Goal: Task Accomplishment & Management: Manage account settings

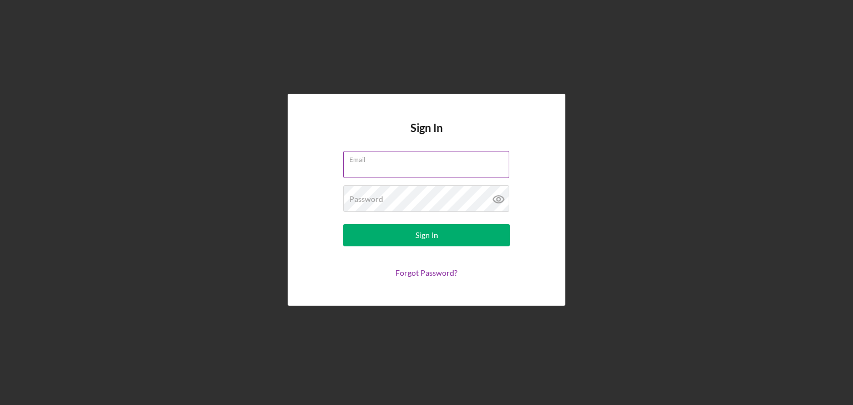
type input "[EMAIL_ADDRESS][DOMAIN_NAME]"
click at [424, 196] on div "Password" at bounding box center [426, 199] width 167 height 28
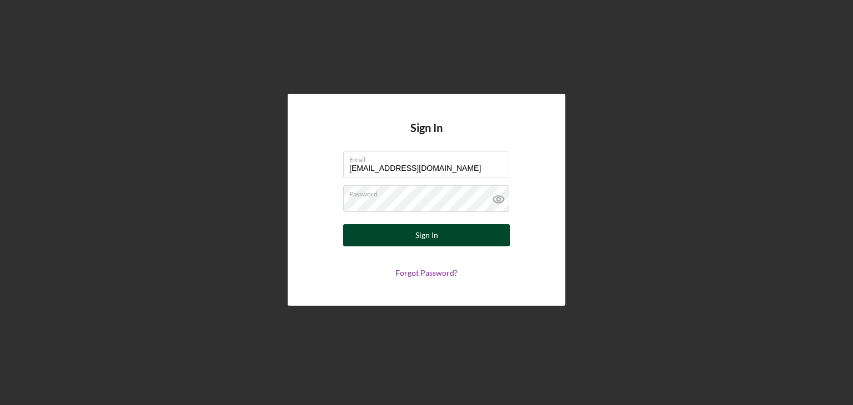
click at [358, 235] on button "Sign In" at bounding box center [426, 235] width 167 height 22
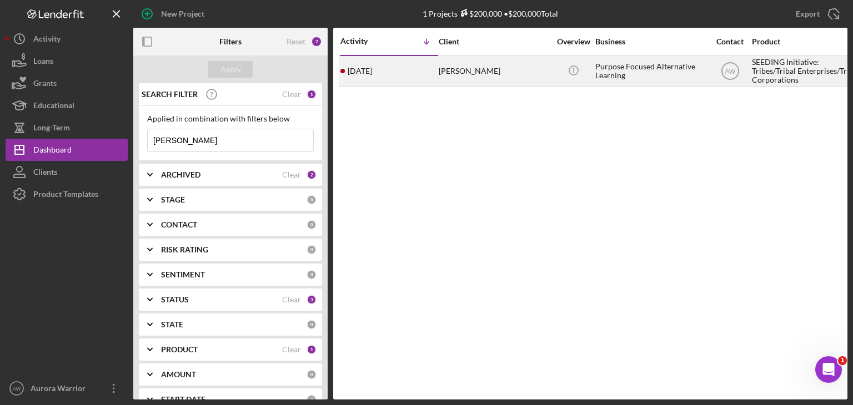
click at [428, 63] on div "[DATE] [PERSON_NAME]" at bounding box center [388, 71] width 97 height 29
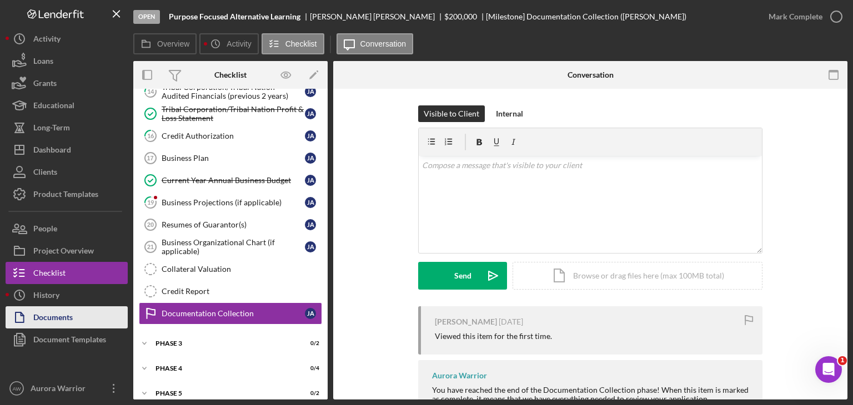
scroll to position [180, 0]
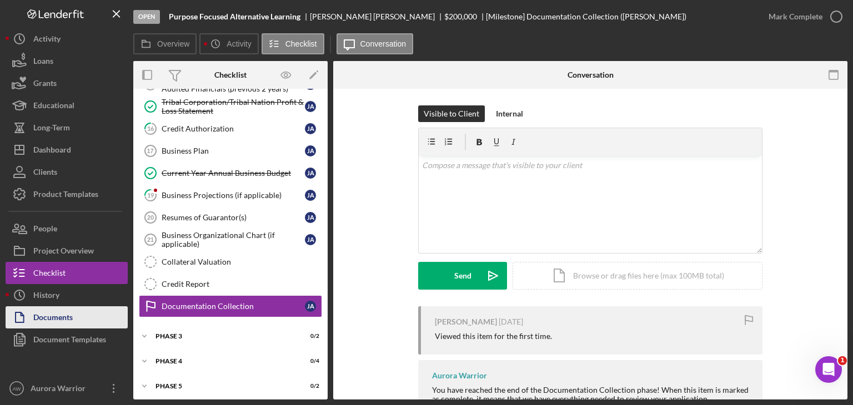
click at [53, 313] on div "Documents" at bounding box center [52, 318] width 39 height 25
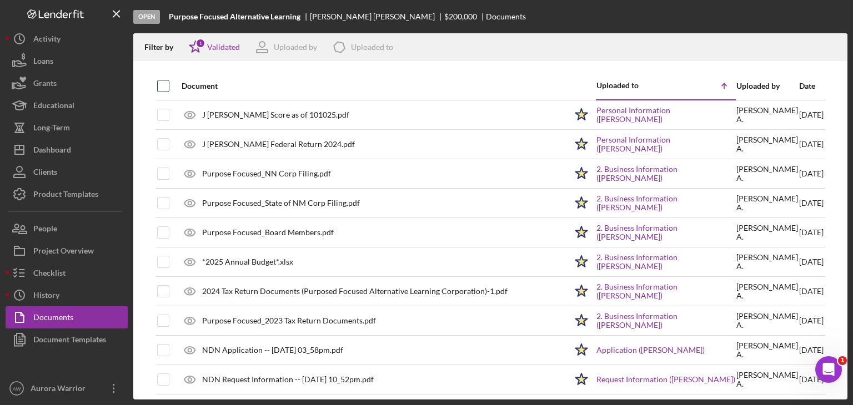
click at [167, 87] on input "checkbox" at bounding box center [163, 86] width 11 height 11
checkbox input "true"
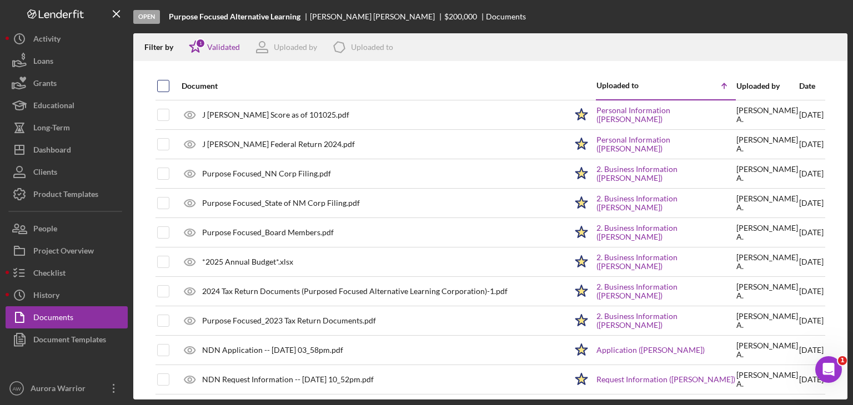
checkbox input "true"
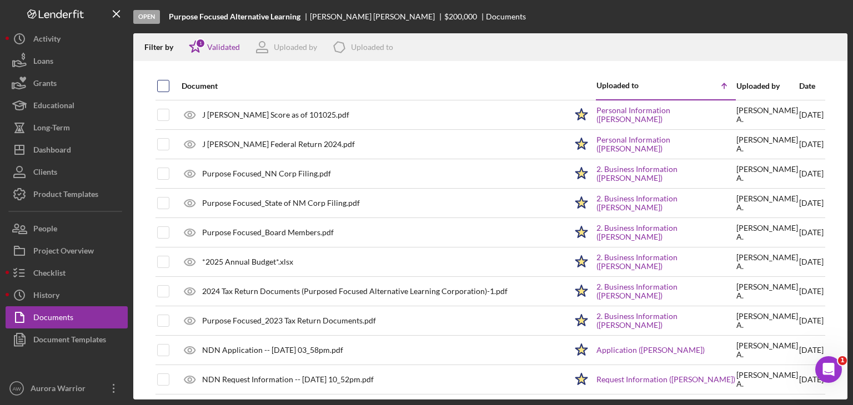
checkbox input "true"
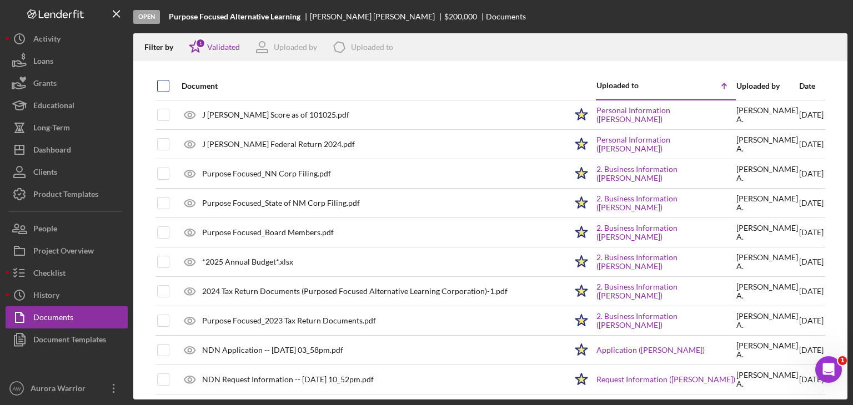
checkbox input "true"
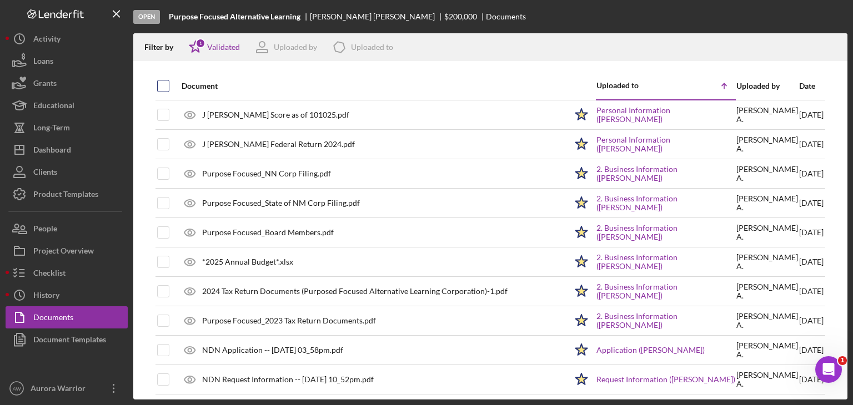
checkbox input "true"
click at [837, 47] on icon "Icon/Download" at bounding box center [833, 47] width 25 height 25
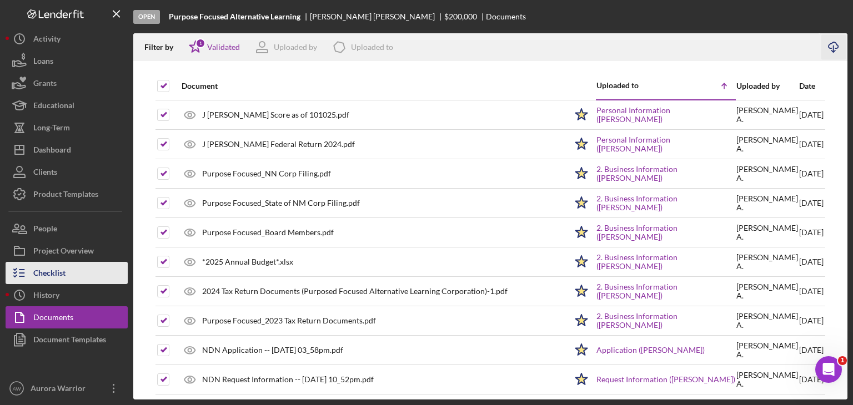
click at [44, 270] on div "Checklist" at bounding box center [49, 274] width 32 height 25
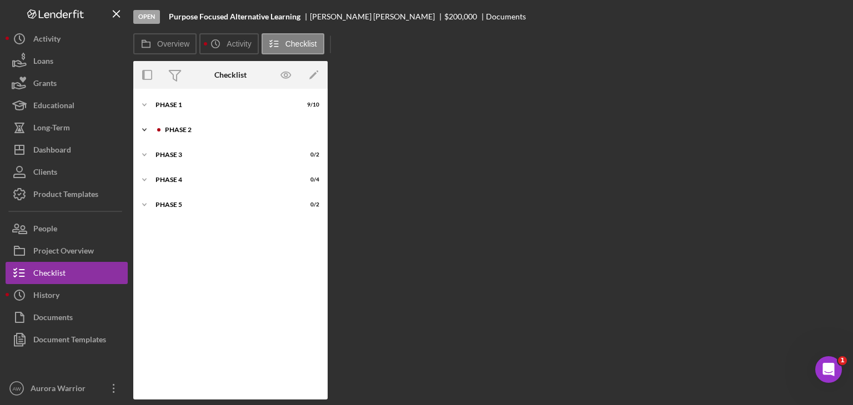
click at [144, 128] on icon "Icon/Expander" at bounding box center [144, 130] width 22 height 22
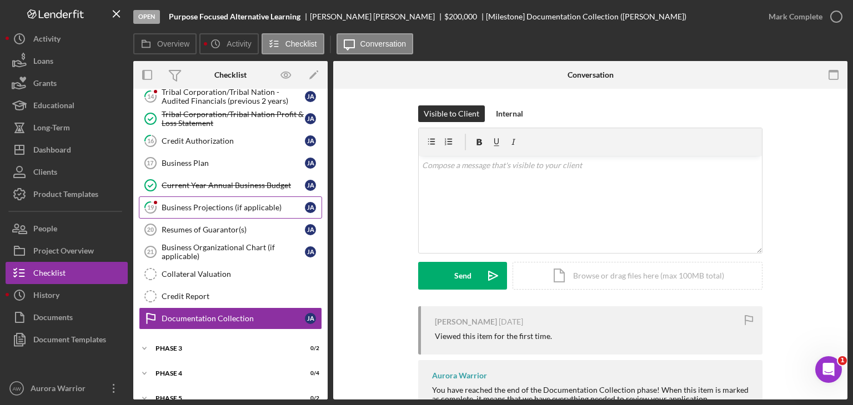
drag, startPoint x: 197, startPoint y: 320, endPoint x: 197, endPoint y: 194, distance: 126.0
click at [197, 194] on div "Icon/Expander Phase 1 9 / 10 Icon/Expander Phase 2 5 / 16 Tribal Constitution T…" at bounding box center [230, 169] width 194 height 484
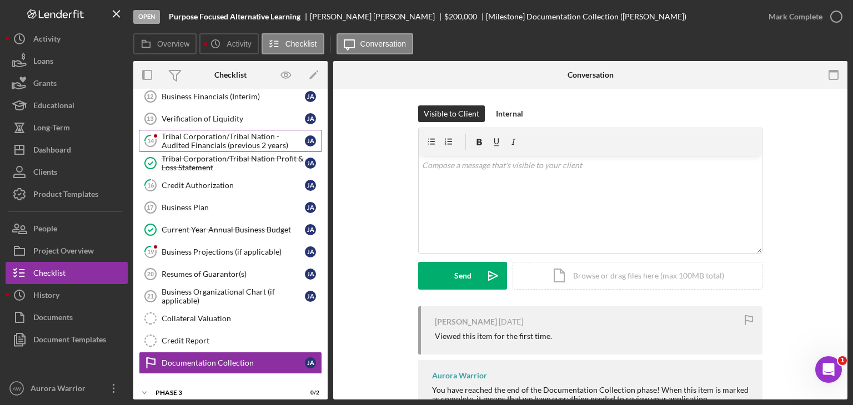
click at [195, 145] on div "Tribal Corporation/Tribal Nation - Audited Financials (previous 2 years)" at bounding box center [233, 141] width 143 height 18
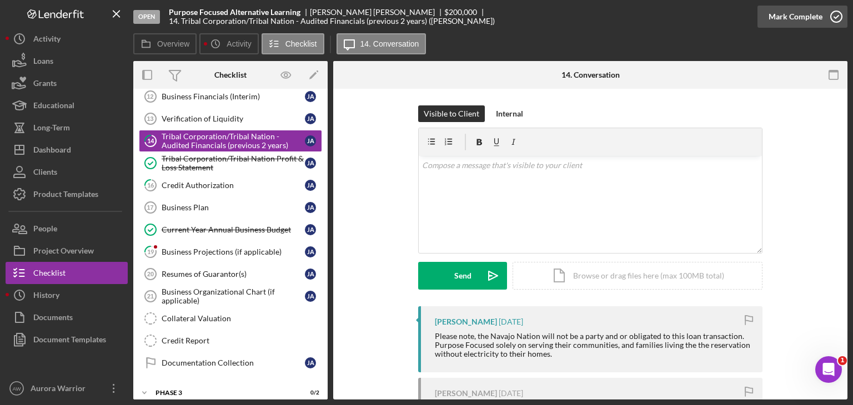
click at [834, 15] on icon "button" at bounding box center [836, 17] width 28 height 28
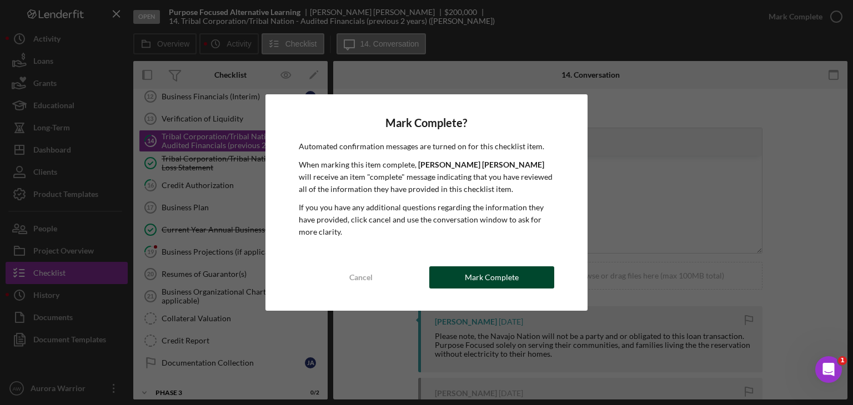
click at [474, 288] on div "Mark Complete" at bounding box center [492, 277] width 54 height 22
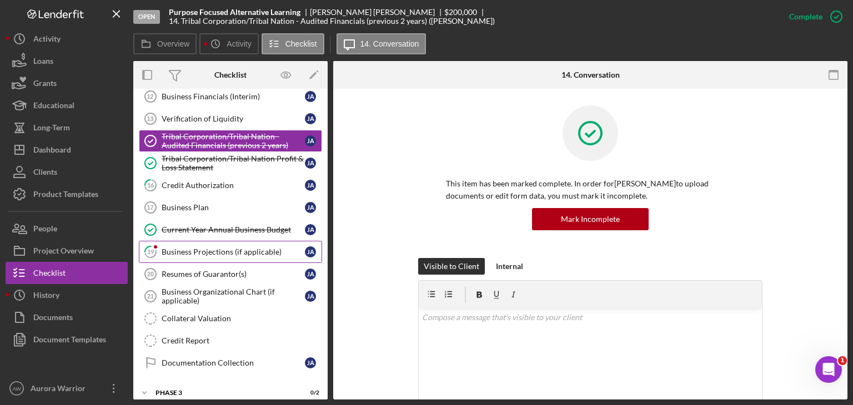
click at [198, 248] on div "Business Projections (if applicable)" at bounding box center [233, 252] width 143 height 9
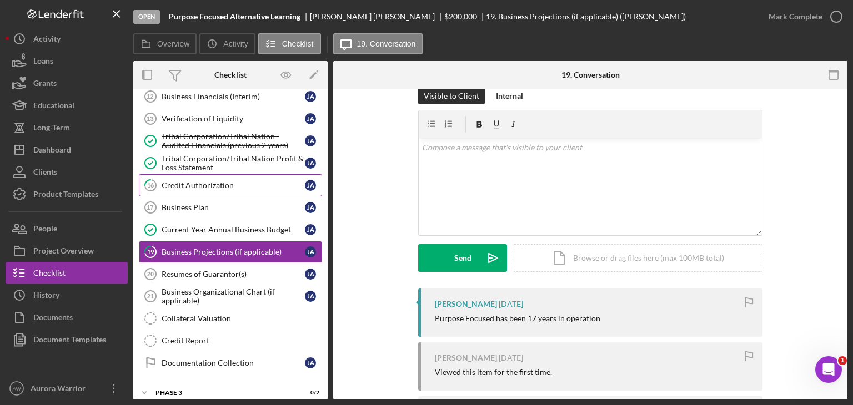
scroll to position [17, 0]
click at [228, 181] on div "Credit Authorization" at bounding box center [233, 185] width 143 height 9
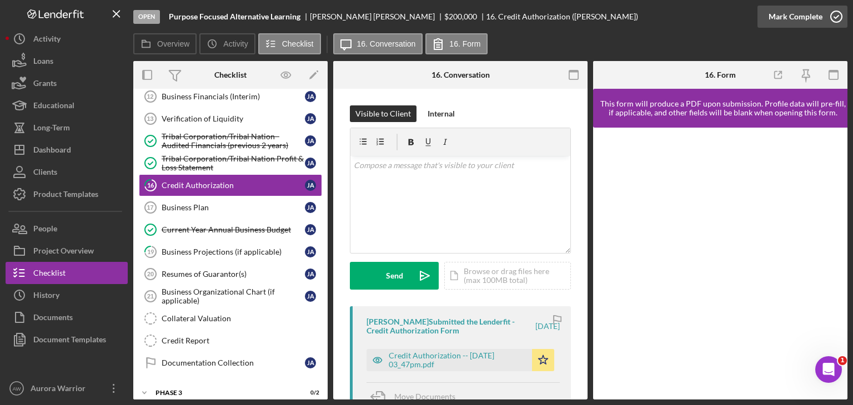
click at [833, 15] on icon "button" at bounding box center [836, 17] width 28 height 28
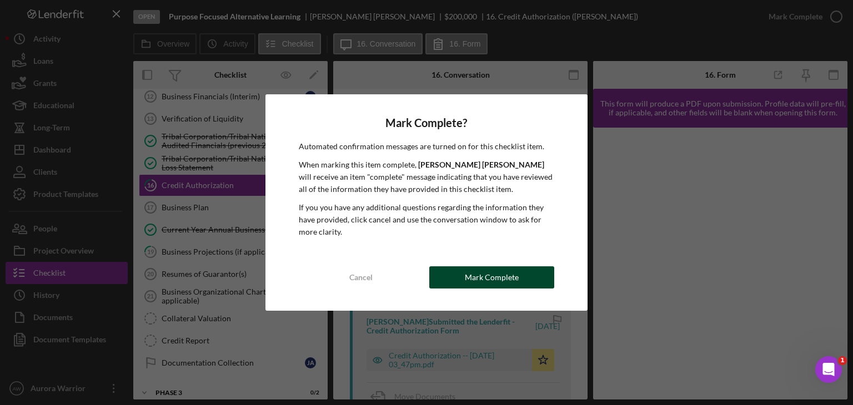
click at [490, 272] on div "Mark Complete" at bounding box center [492, 277] width 54 height 22
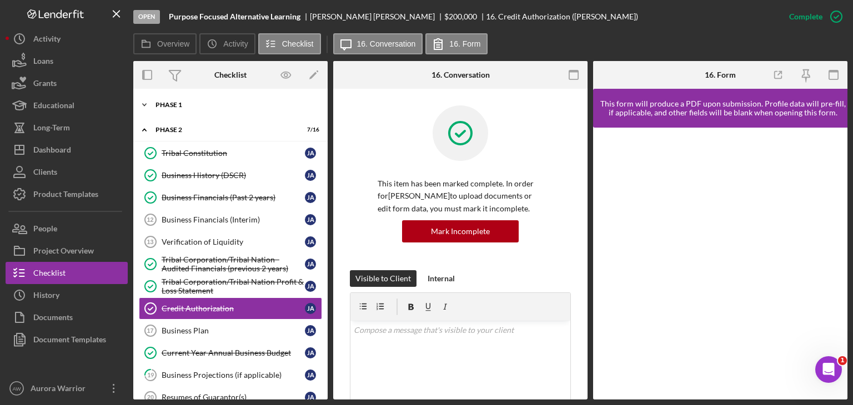
click at [169, 102] on div "Phase 1" at bounding box center [234, 105] width 158 height 7
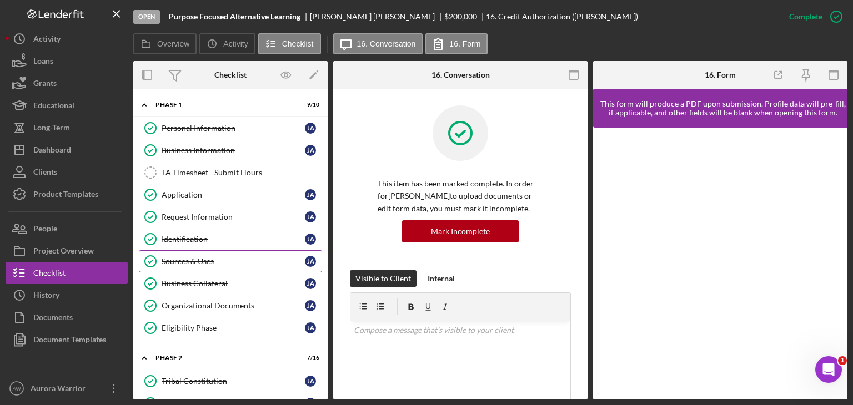
click at [210, 260] on div "Sources & Uses" at bounding box center [233, 261] width 143 height 9
